Goal: Use online tool/utility: Use online tool/utility

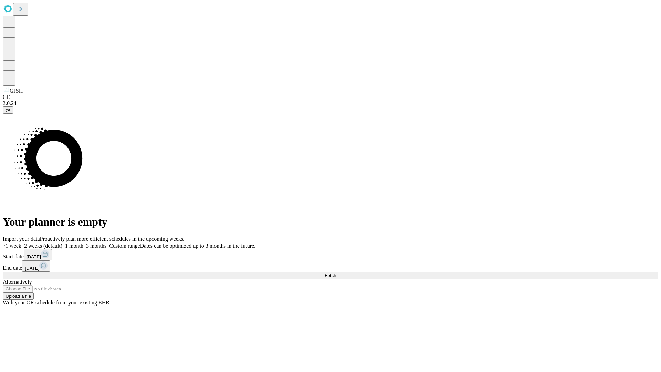
click at [336, 273] on span "Fetch" at bounding box center [329, 275] width 11 height 5
